Goal: Find specific page/section: Find specific page/section

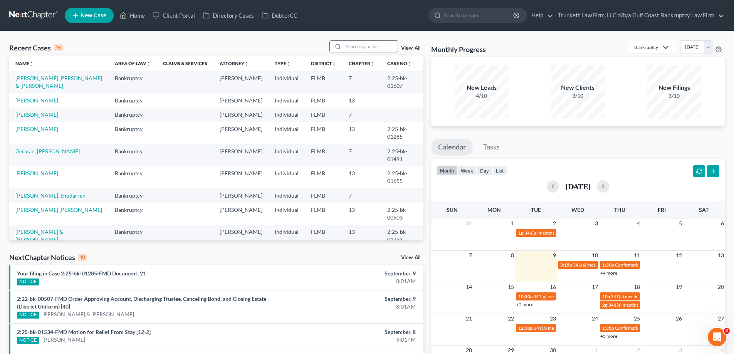
click at [367, 44] on input "search" at bounding box center [371, 46] width 54 height 11
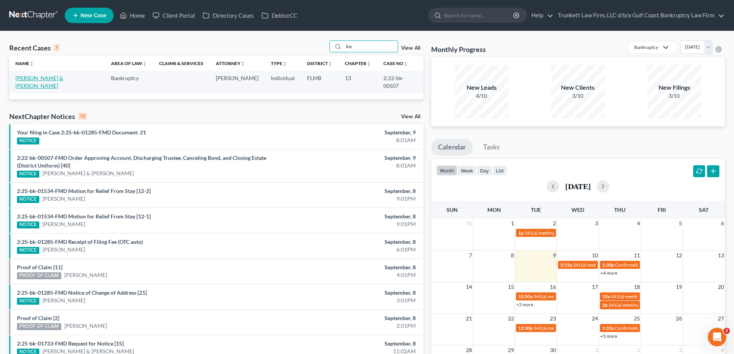
type input "kie"
click at [49, 76] on link "[PERSON_NAME] & [PERSON_NAME]" at bounding box center [39, 82] width 48 height 14
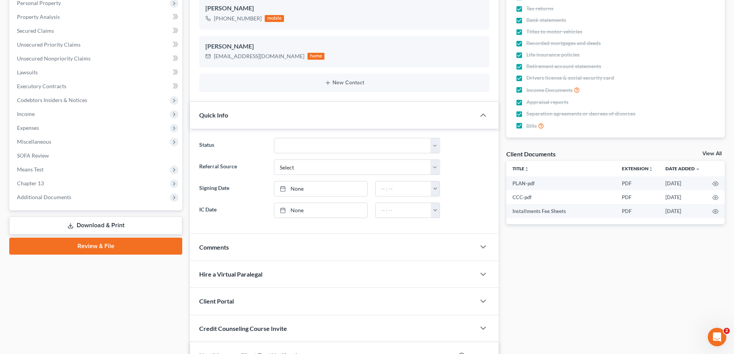
scroll to position [154, 0]
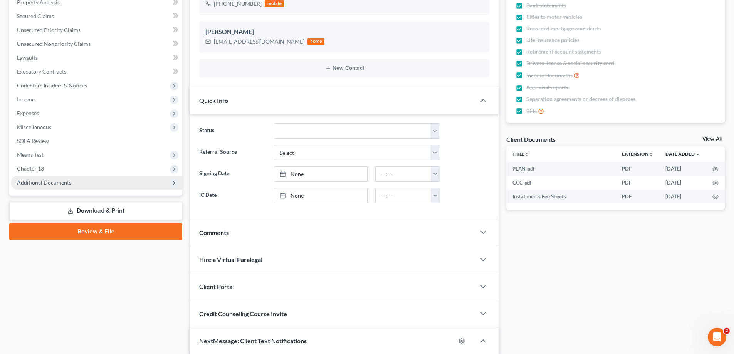
click at [54, 181] on span "Additional Documents" at bounding box center [44, 182] width 54 height 7
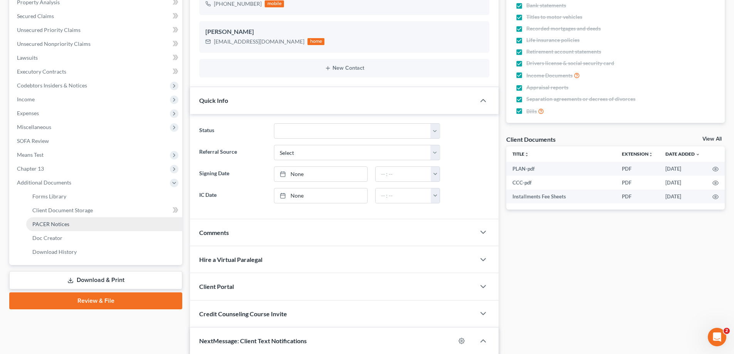
click at [61, 222] on span "PACER Notices" at bounding box center [50, 224] width 37 height 7
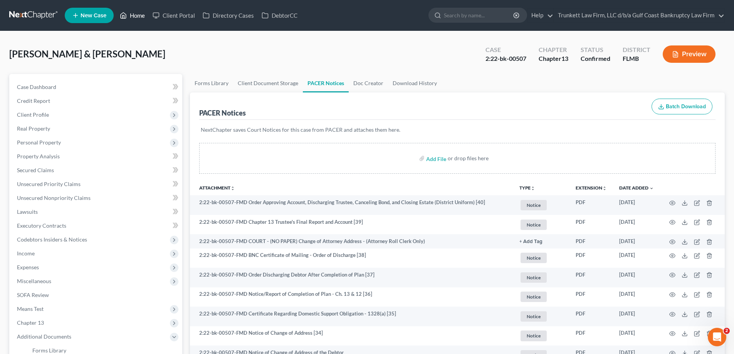
click at [138, 13] on link "Home" at bounding box center [132, 15] width 33 height 14
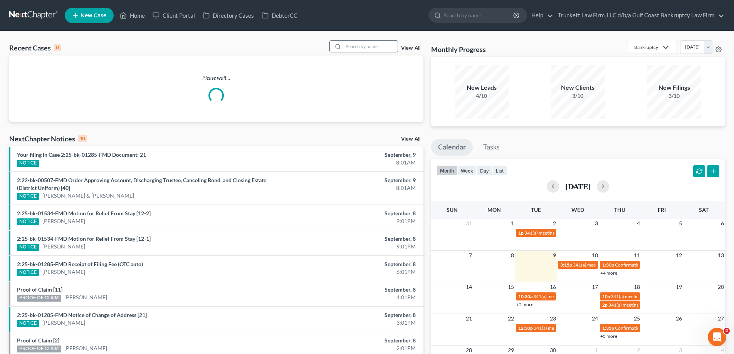
click at [356, 44] on input "search" at bounding box center [371, 46] width 54 height 11
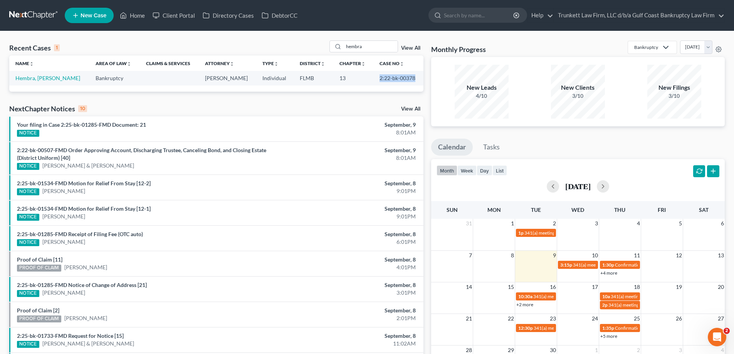
drag, startPoint x: 395, startPoint y: 78, endPoint x: 412, endPoint y: 76, distance: 17.8
click at [412, 76] on tr "Hembra, [PERSON_NAME] Bankruptcy [PERSON_NAME] Individual FLMB 13 2:22-bk-00378" at bounding box center [216, 78] width 414 height 14
copy tr "2:22-bk-00378"
click at [365, 49] on input "hembra" at bounding box center [371, 46] width 54 height 11
type input "h"
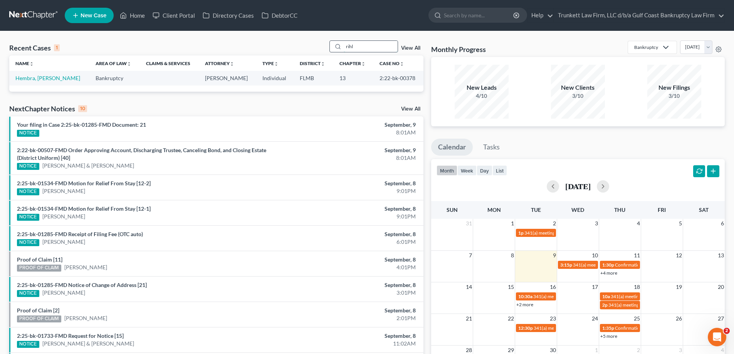
type input "rihl"
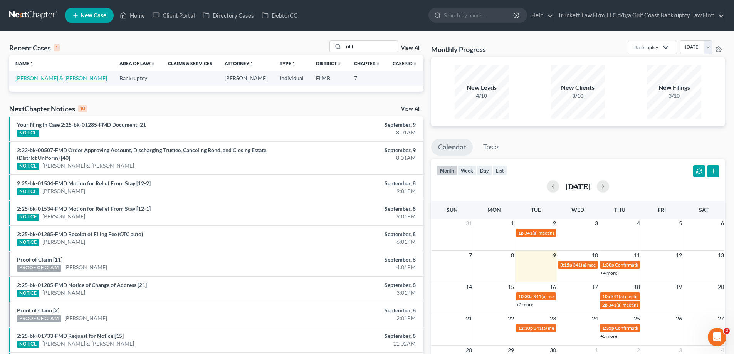
click at [35, 77] on link "[PERSON_NAME] & [PERSON_NAME]" at bounding box center [61, 78] width 92 height 7
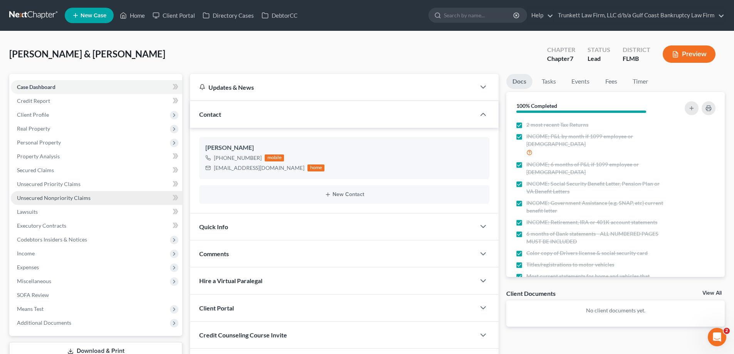
click at [67, 198] on span "Unsecured Nonpriority Claims" at bounding box center [54, 198] width 74 height 7
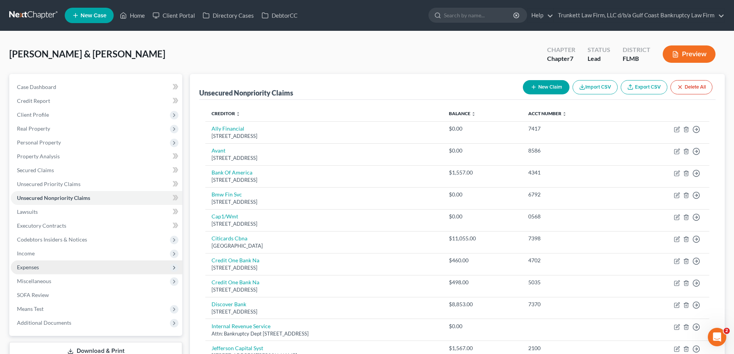
click at [39, 266] on span "Expenses" at bounding box center [28, 267] width 22 height 7
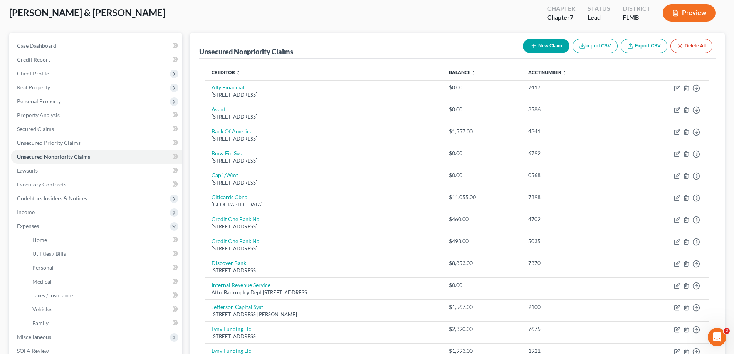
scroll to position [116, 0]
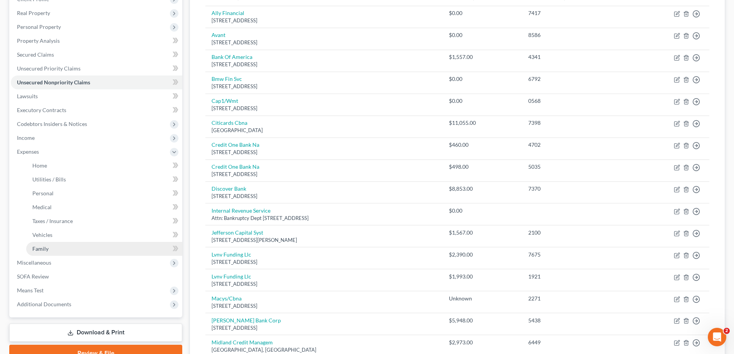
click at [57, 248] on link "Family" at bounding box center [104, 249] width 156 height 14
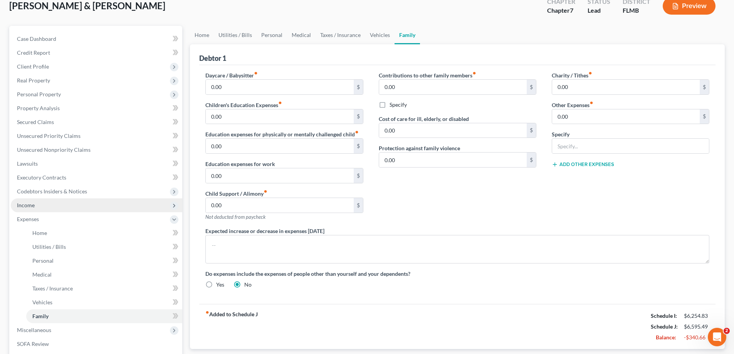
scroll to position [37, 0]
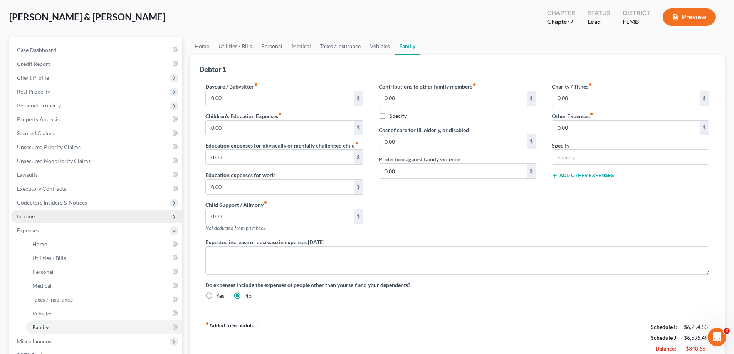
click at [37, 215] on span "Income" at bounding box center [96, 217] width 171 height 14
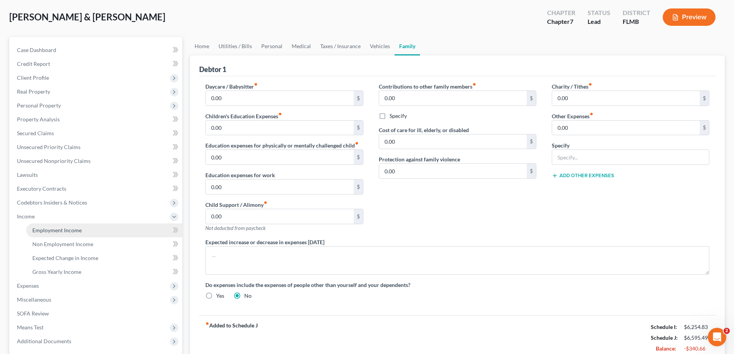
click at [53, 230] on span "Employment Income" at bounding box center [56, 230] width 49 height 7
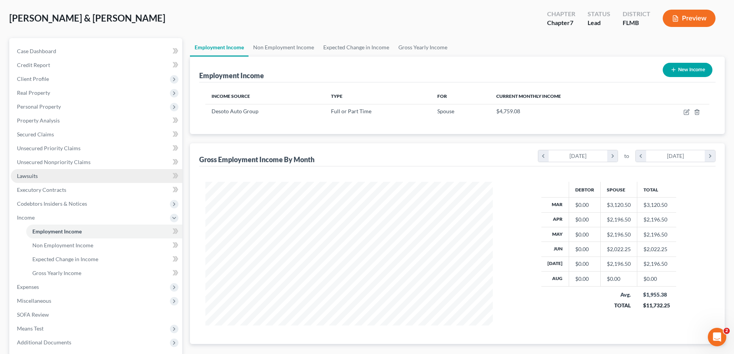
scroll to position [111, 0]
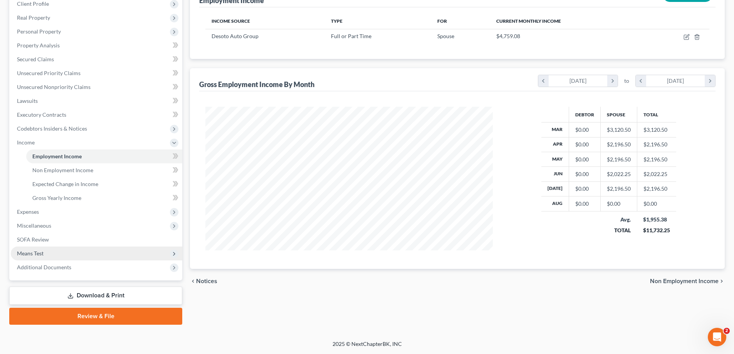
click at [47, 252] on span "Means Test" at bounding box center [96, 254] width 171 height 14
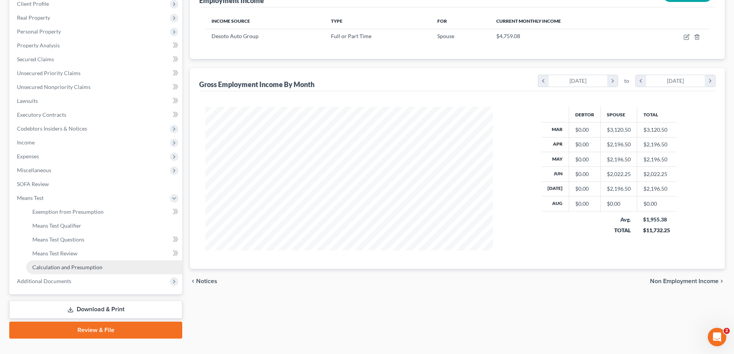
click at [74, 264] on span "Calculation and Presumption" at bounding box center [67, 267] width 70 height 7
